Goal: Task Accomplishment & Management: Manage account settings

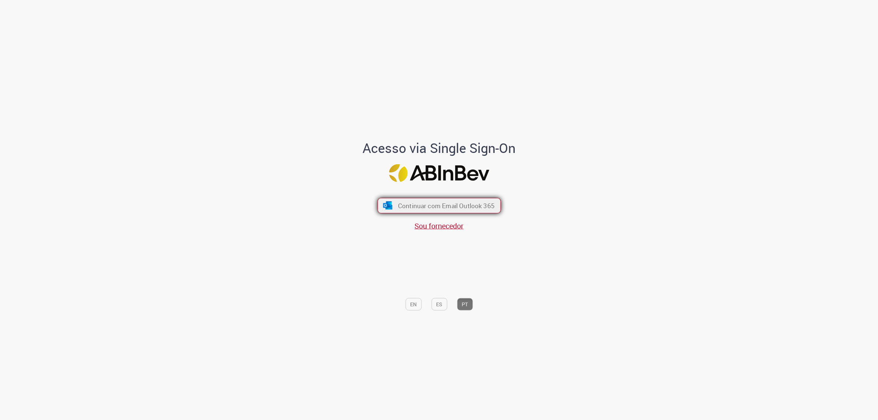
click at [394, 200] on button "Continuar com Email Outlook 365" at bounding box center [439, 205] width 123 height 15
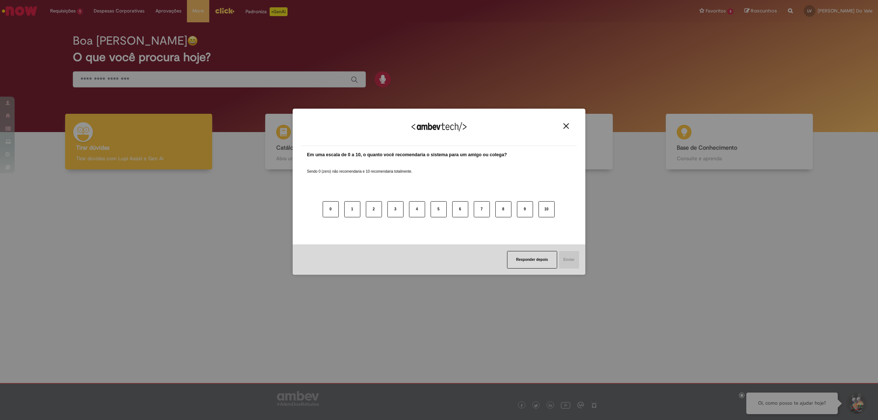
click at [566, 124] on img "Close" at bounding box center [566, 125] width 5 height 5
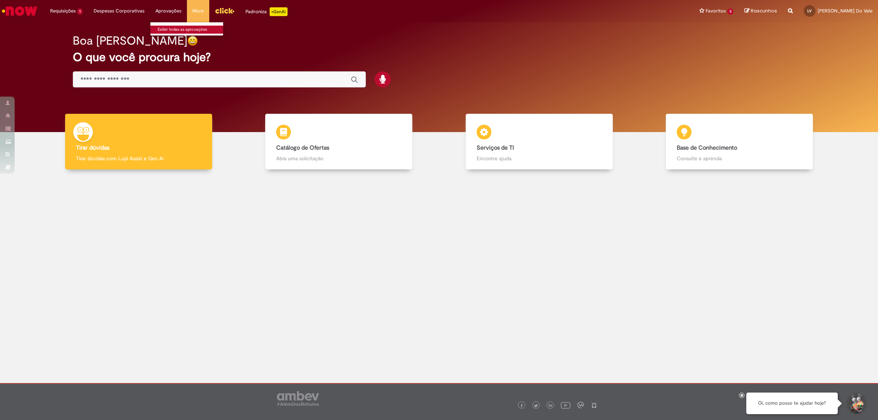
click at [169, 29] on link "Exibir todas as aprovações" at bounding box center [190, 30] width 81 height 8
